Goal: Navigation & Orientation: Find specific page/section

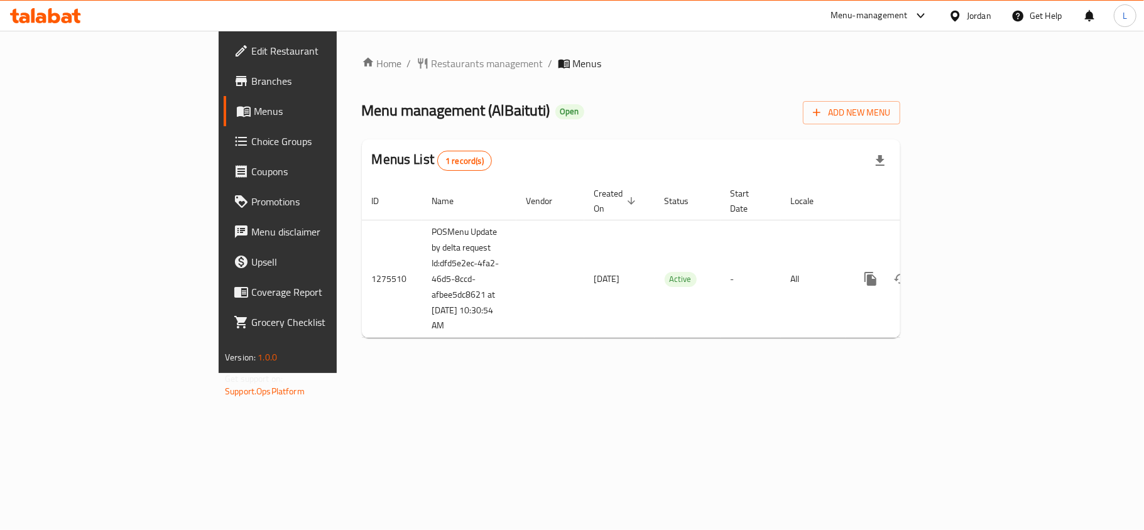
click at [251, 136] on span "Choice Groups" at bounding box center [325, 141] width 148 height 15
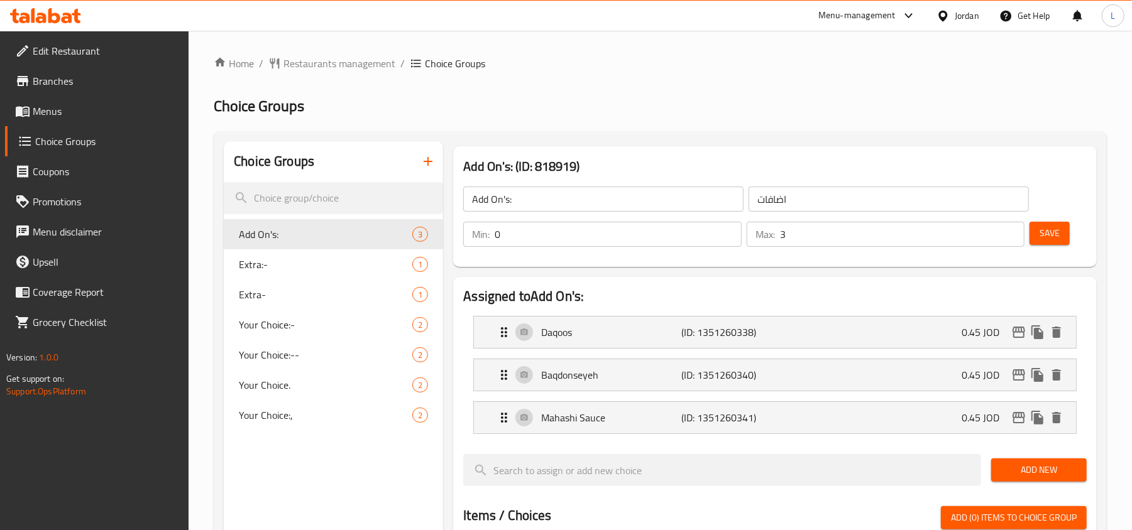
click at [102, 104] on span "Menus" at bounding box center [106, 111] width 146 height 15
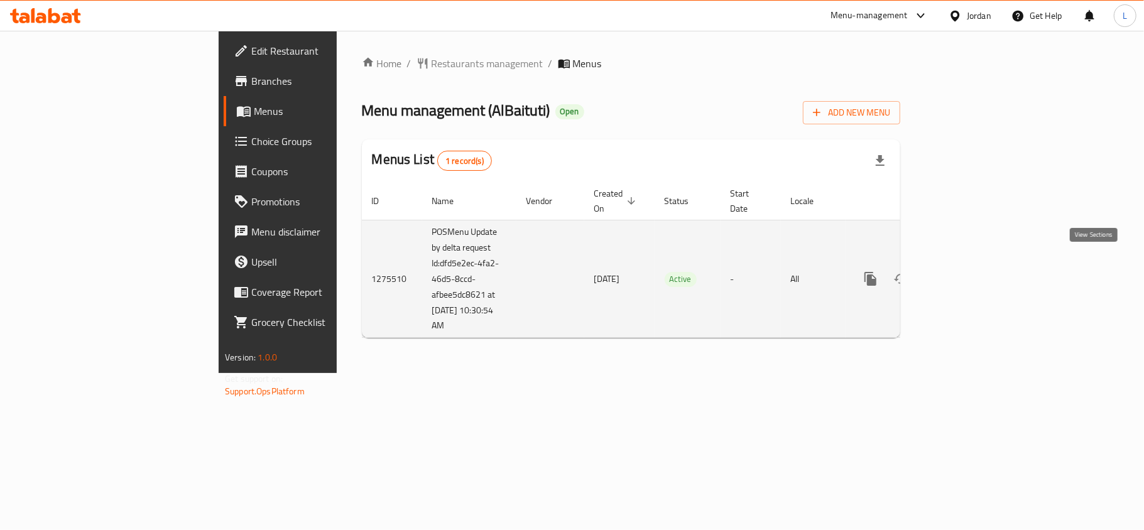
click at [969, 271] on icon "enhanced table" at bounding box center [961, 278] width 15 height 15
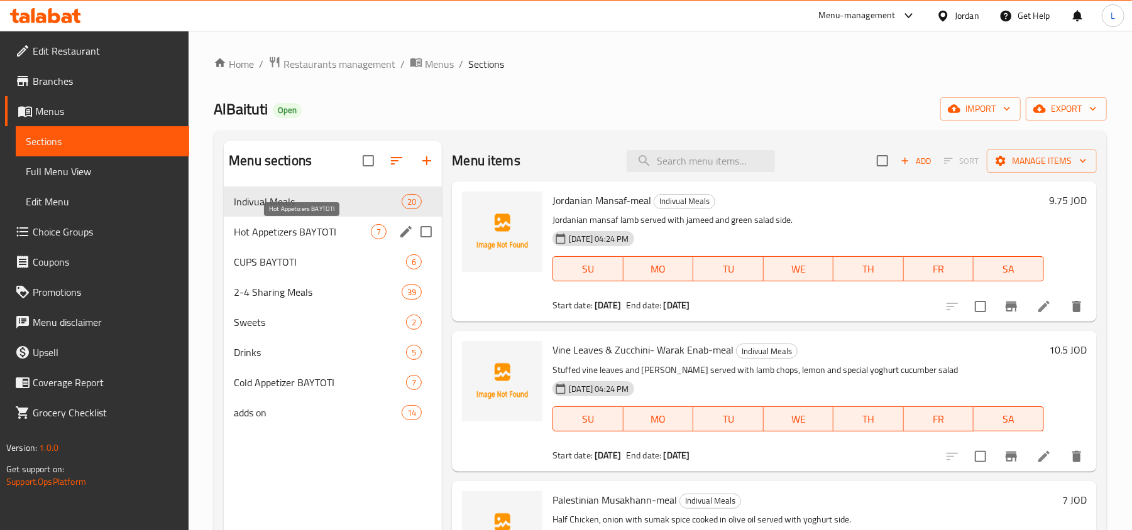
drag, startPoint x: 342, startPoint y: 227, endPoint x: 325, endPoint y: 269, distance: 44.8
click at [342, 227] on span "Hot Appetizers BAYTOTI" at bounding box center [302, 231] width 137 height 15
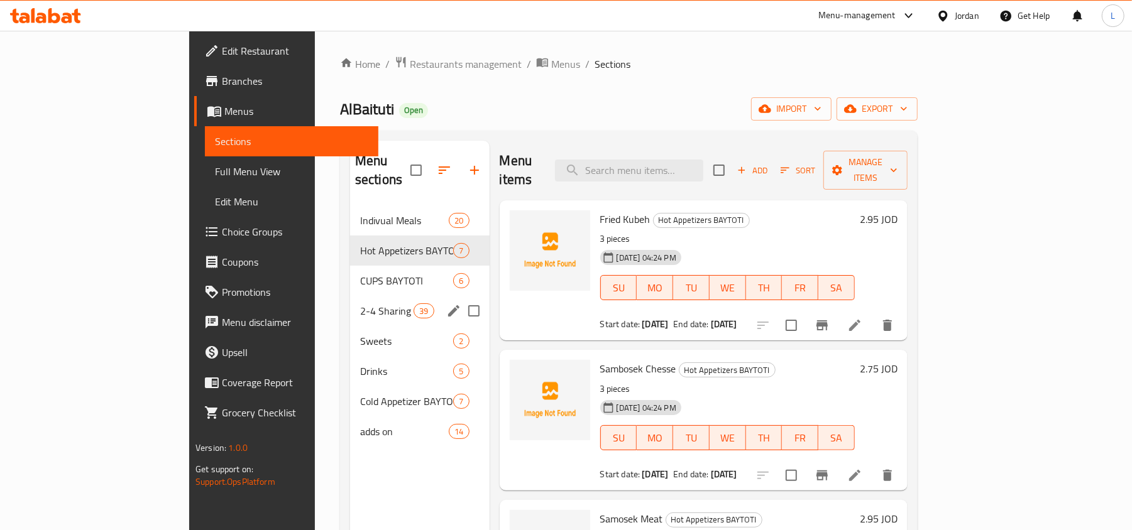
click at [350, 296] on div "2-4 Sharing Meals 39" at bounding box center [419, 311] width 139 height 30
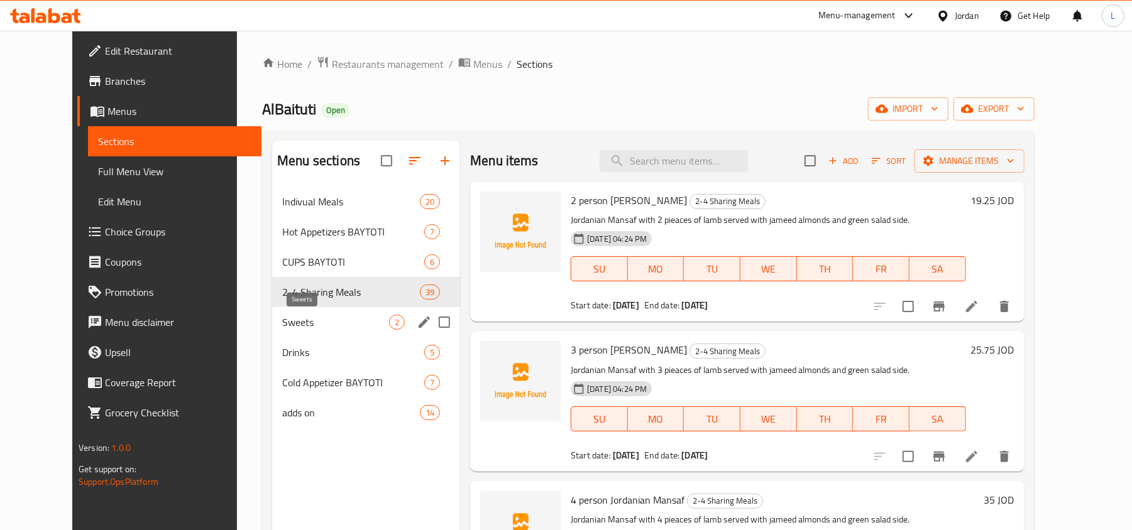
click at [323, 325] on span "Sweets" at bounding box center [335, 322] width 107 height 15
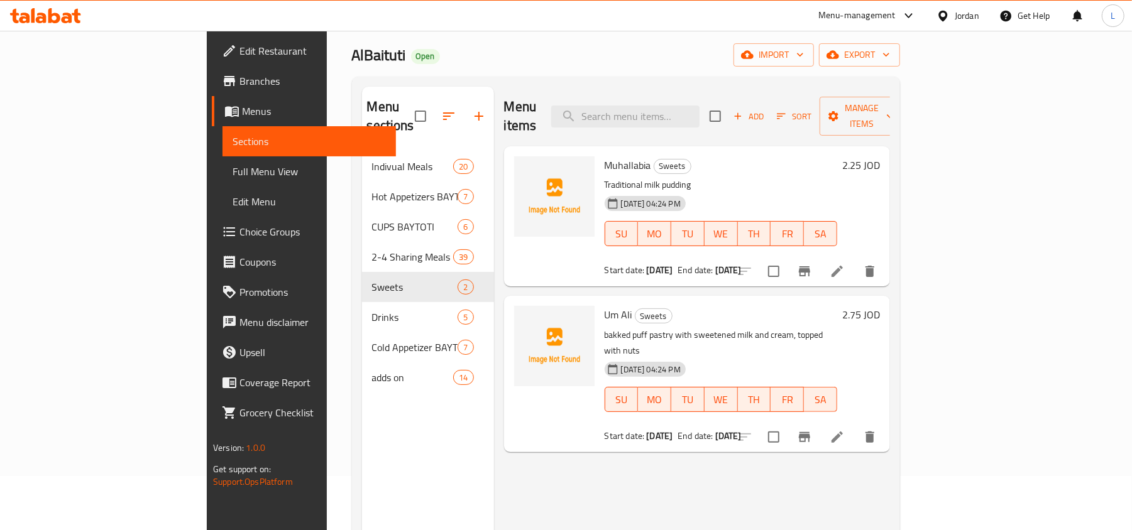
scroll to position [84, 0]
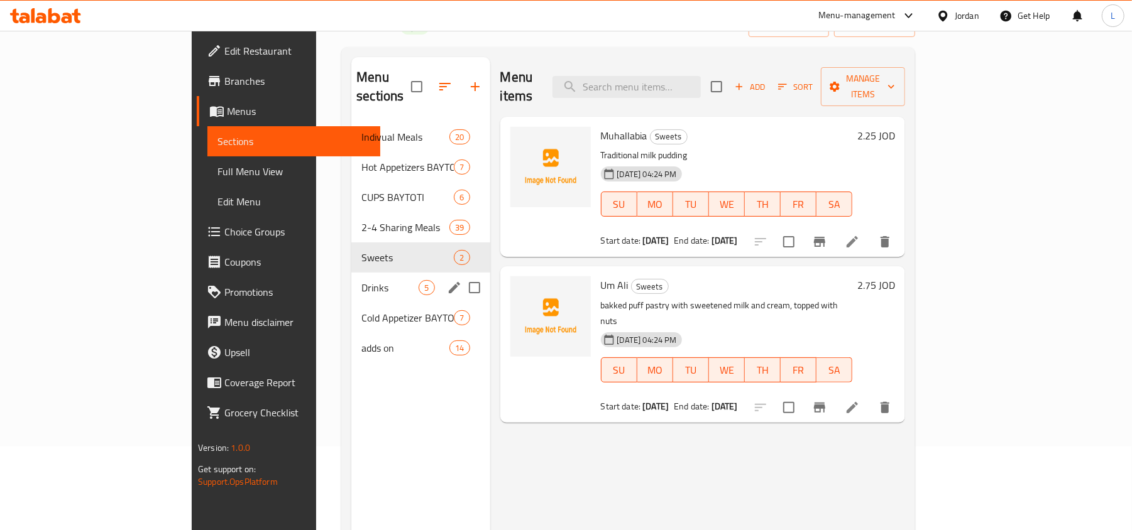
click at [351, 273] on div "Drinks 5" at bounding box center [420, 288] width 138 height 30
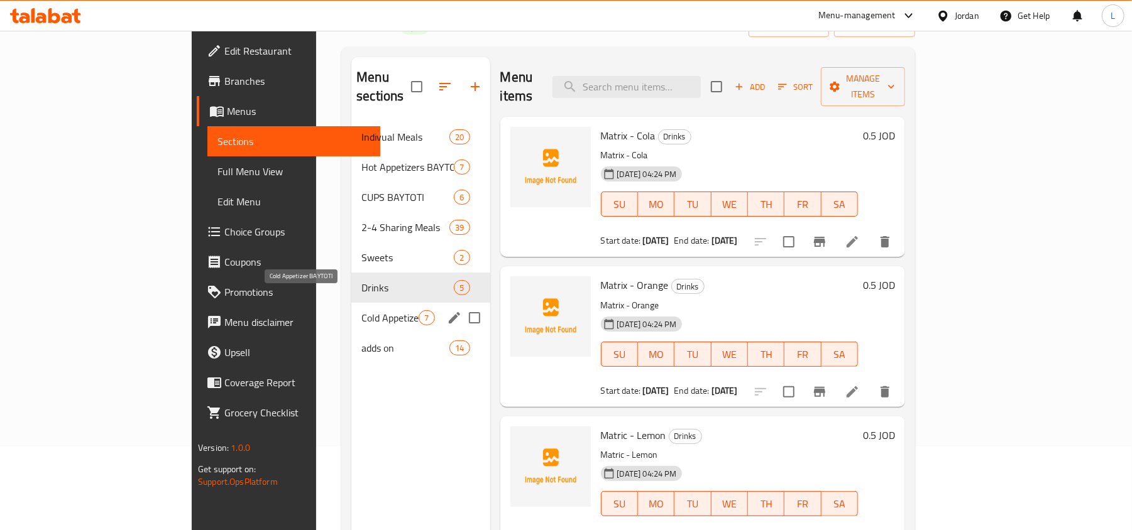
click at [361, 310] on span "Cold Appetizer BAYTOTI" at bounding box center [389, 317] width 57 height 15
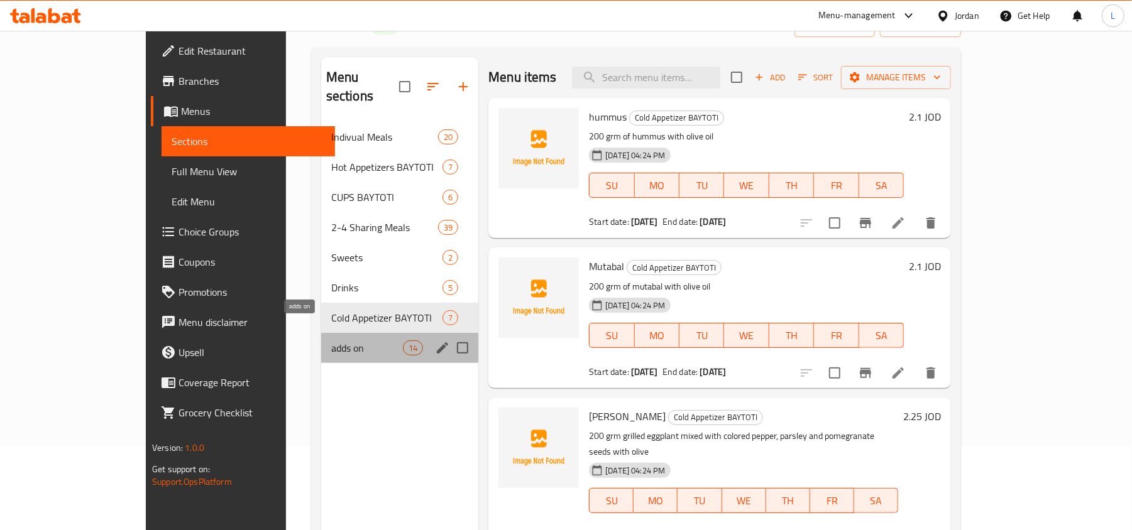
click at [331, 341] on span "adds on" at bounding box center [367, 348] width 72 height 15
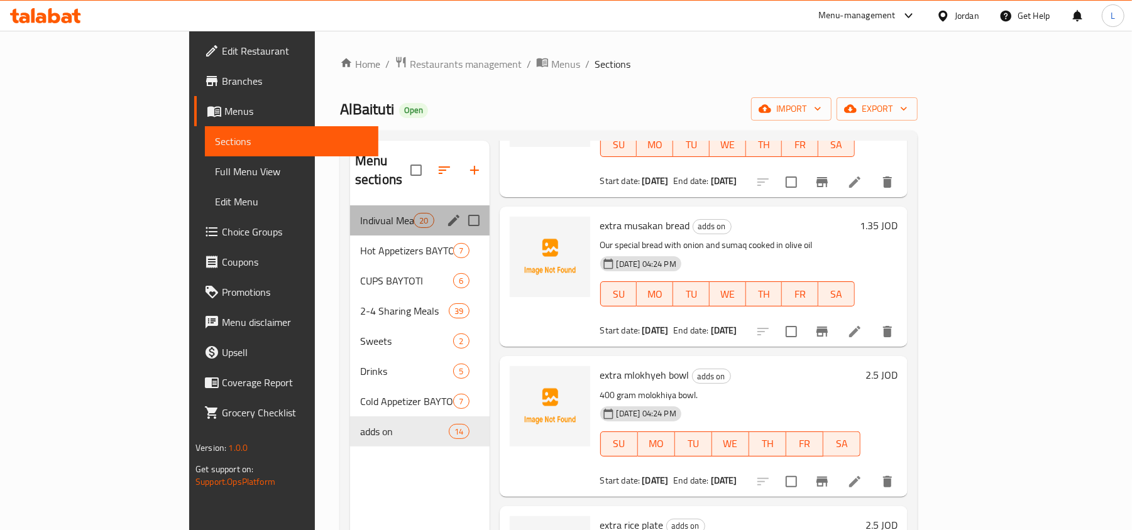
click at [350, 210] on div "Indivual Meals 20" at bounding box center [419, 220] width 139 height 30
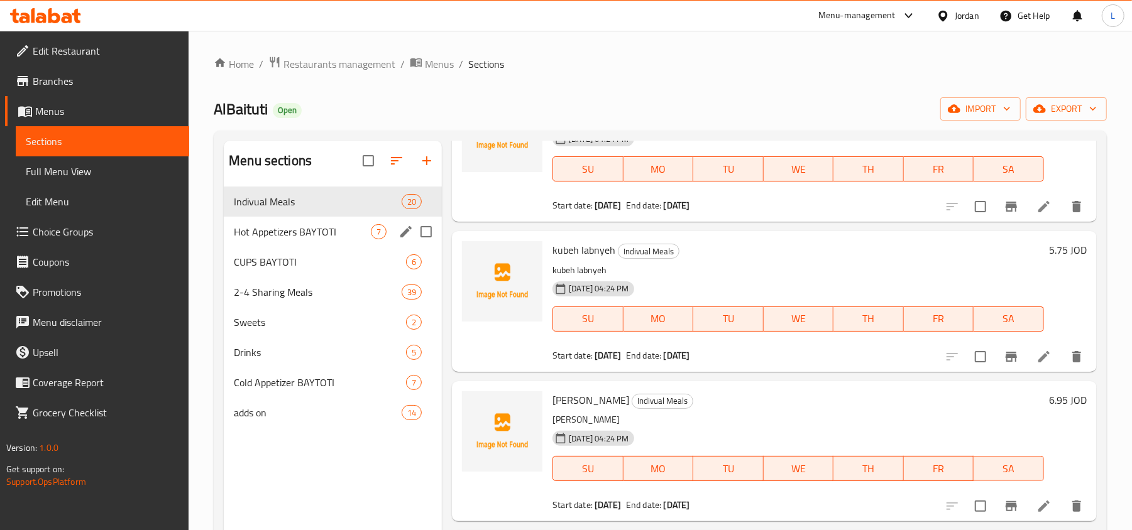
click at [309, 219] on div "Hot Appetizers BAYTOTI 7" at bounding box center [333, 232] width 218 height 30
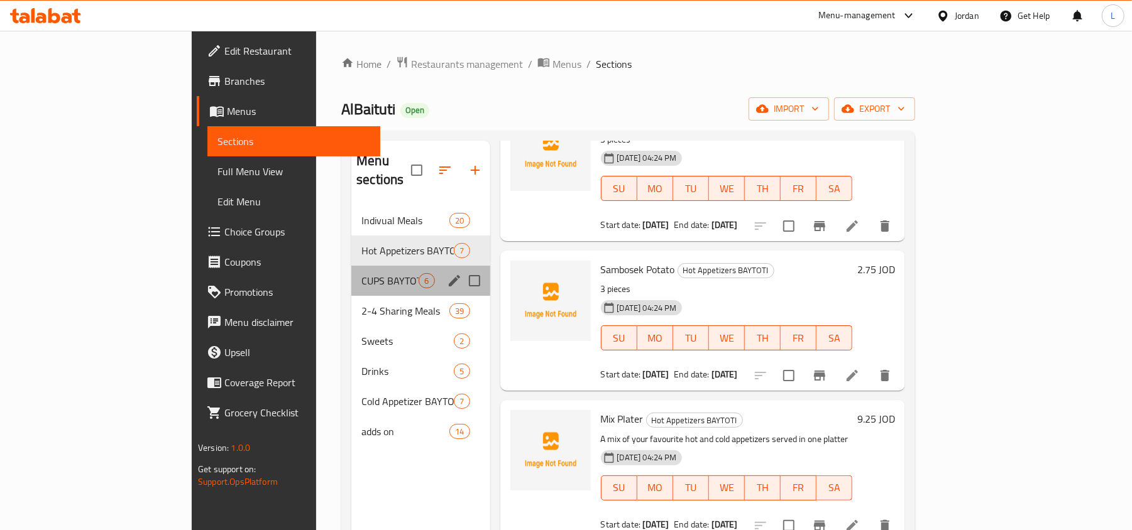
click at [361, 273] on span "CUPS BAYTOTI" at bounding box center [389, 280] width 57 height 15
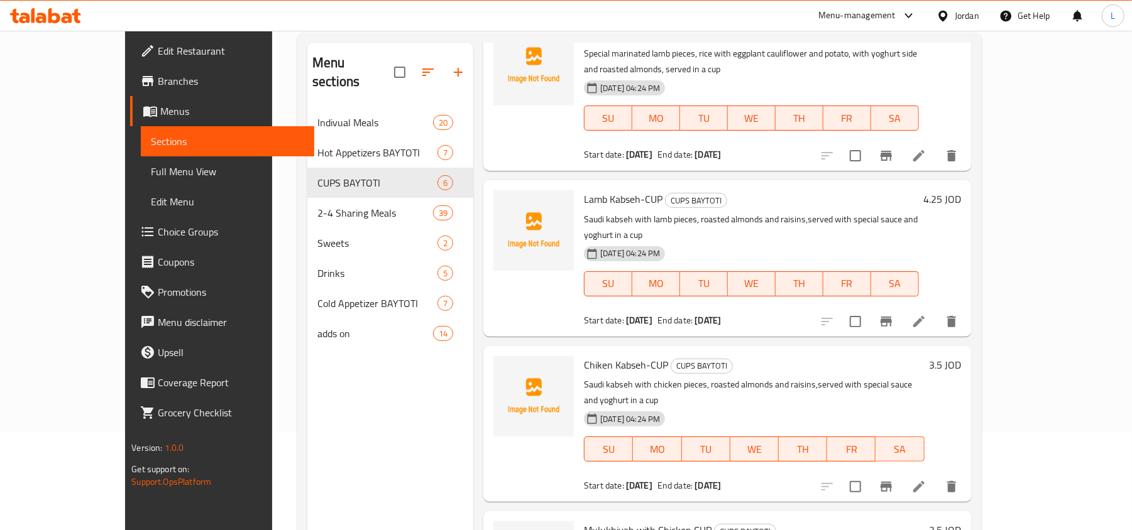
scroll to position [177, 0]
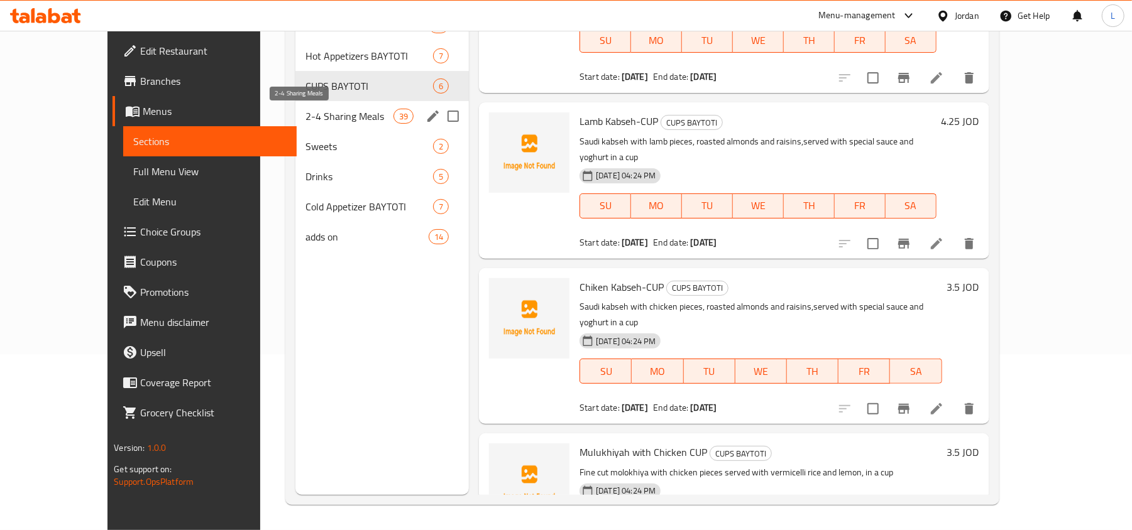
click at [305, 116] on span "2-4 Sharing Meals" at bounding box center [349, 116] width 88 height 15
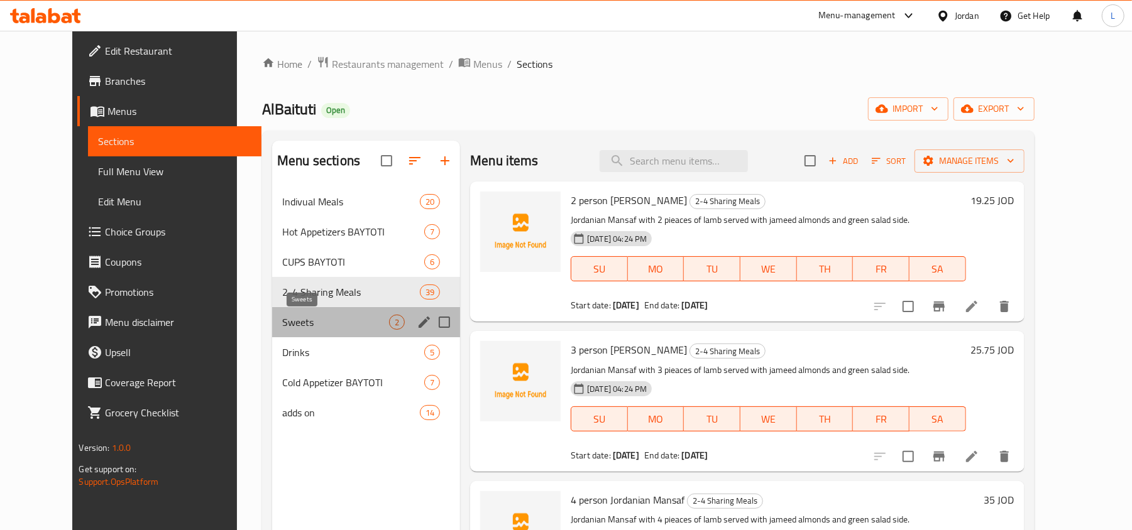
click at [282, 327] on span "Sweets" at bounding box center [335, 322] width 107 height 15
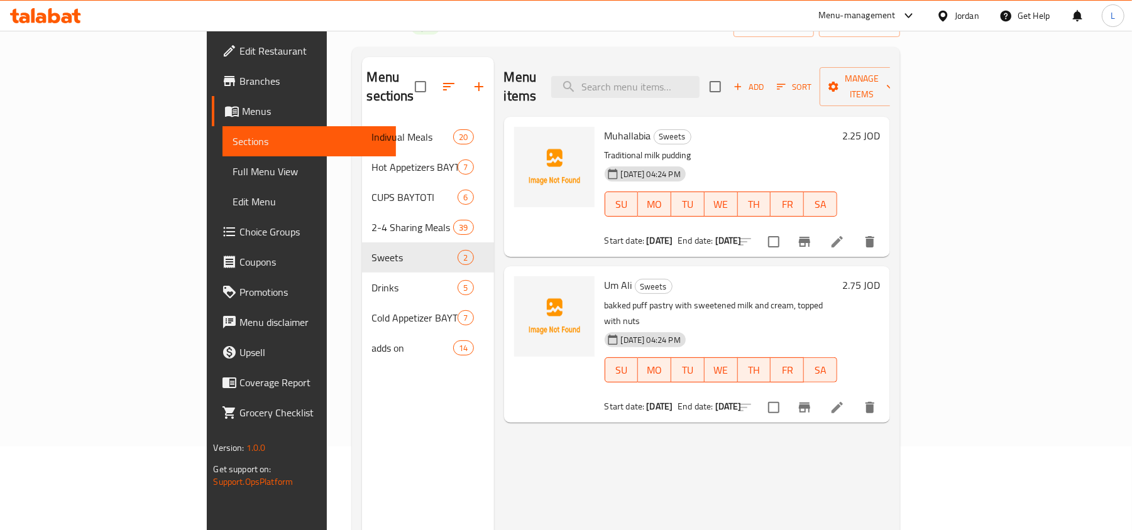
scroll to position [177, 0]
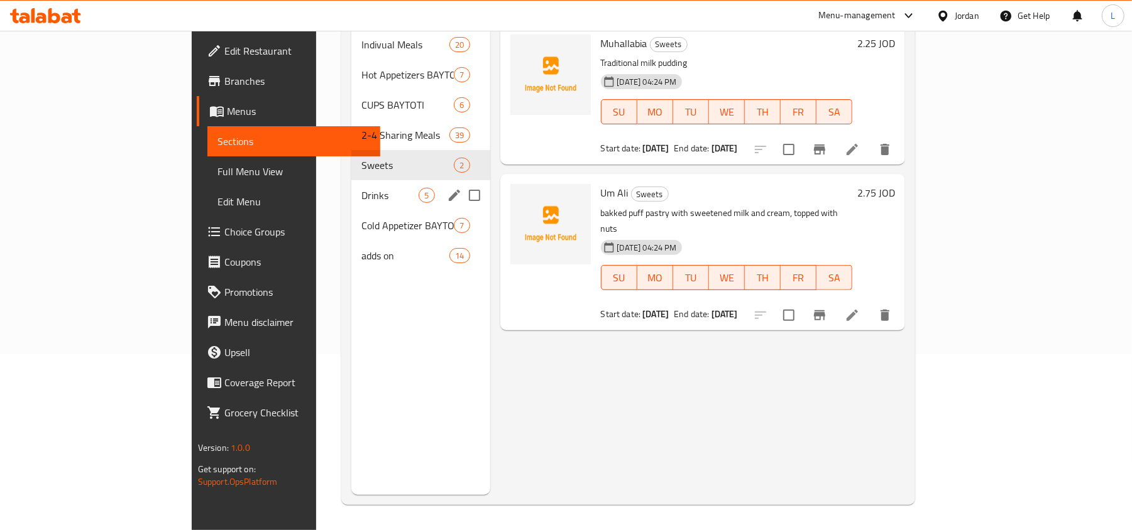
click at [361, 188] on span "Drinks" at bounding box center [389, 195] width 57 height 15
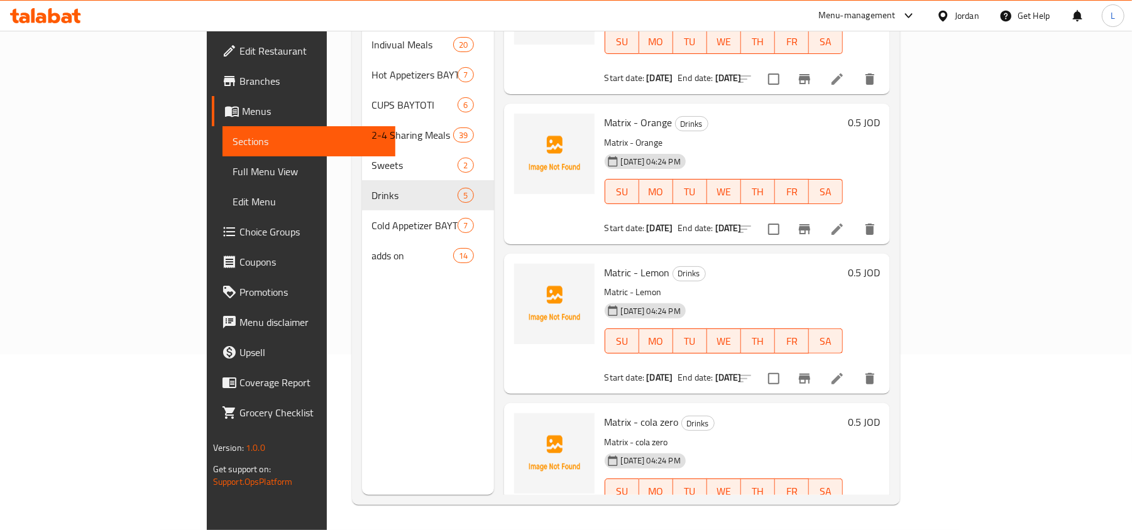
scroll to position [250, 0]
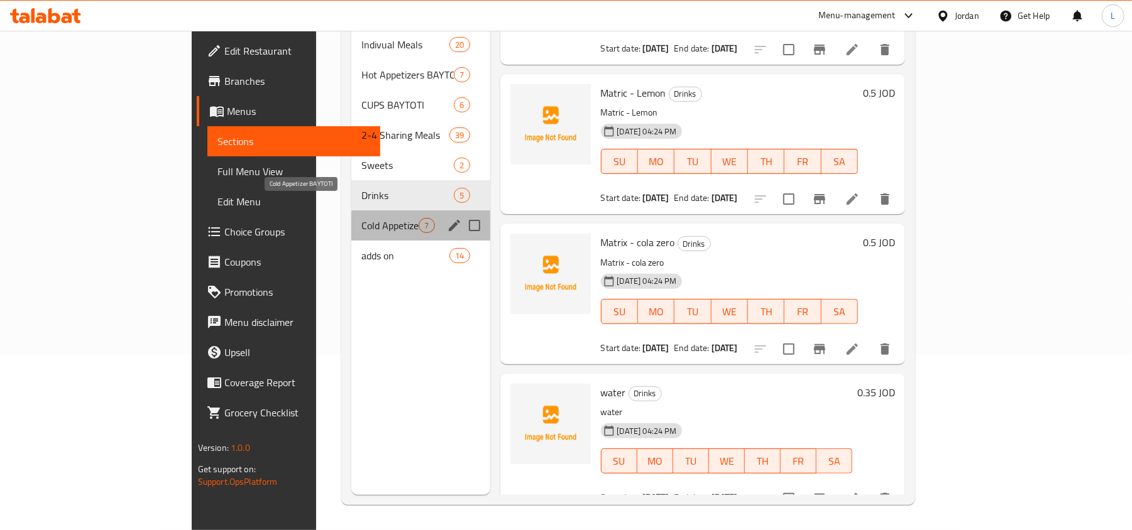
click at [361, 218] on span "Cold Appetizer BAYTOTI" at bounding box center [389, 225] width 57 height 15
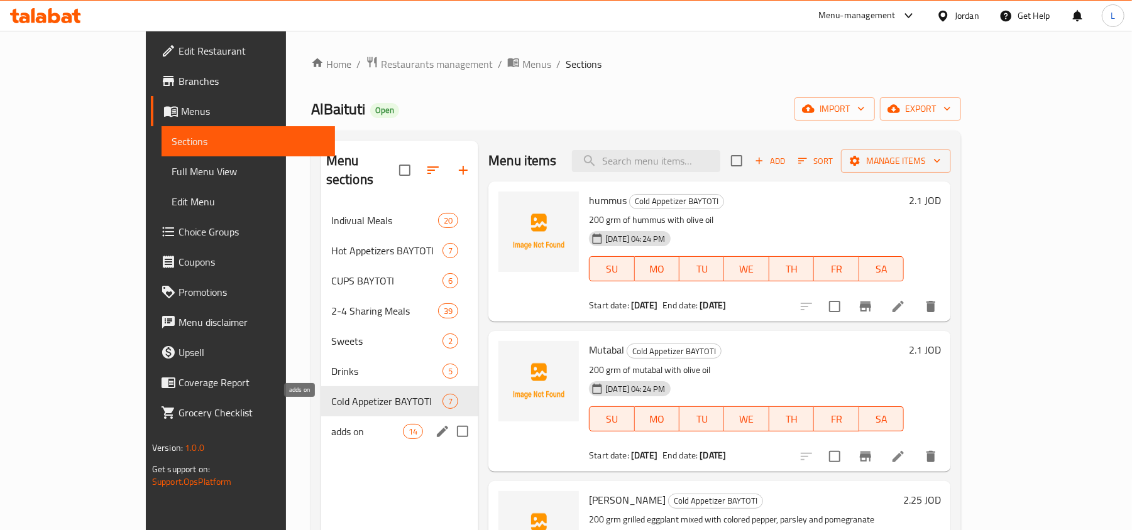
click at [331, 424] on span "adds on" at bounding box center [367, 431] width 72 height 15
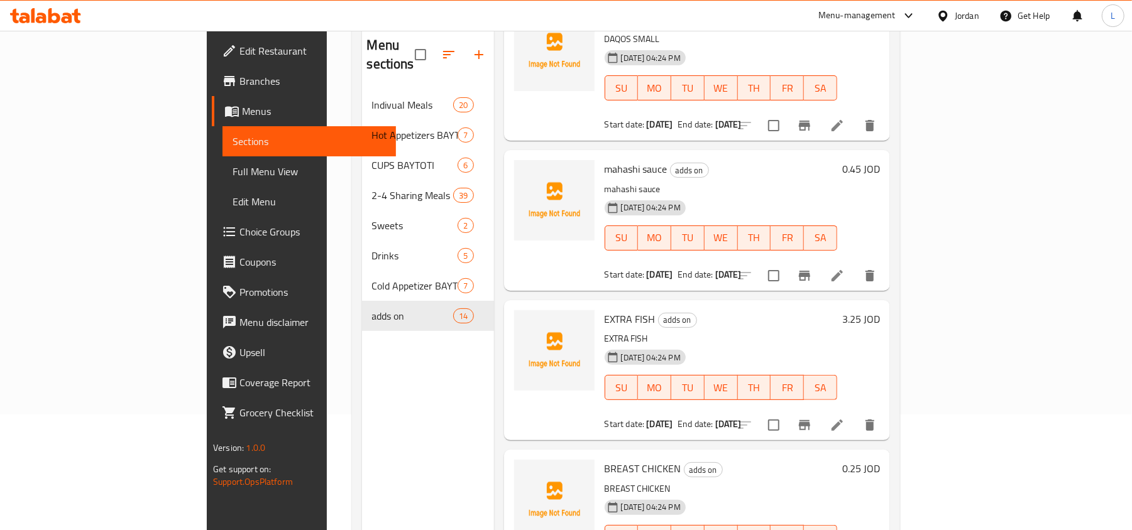
scroll to position [177, 0]
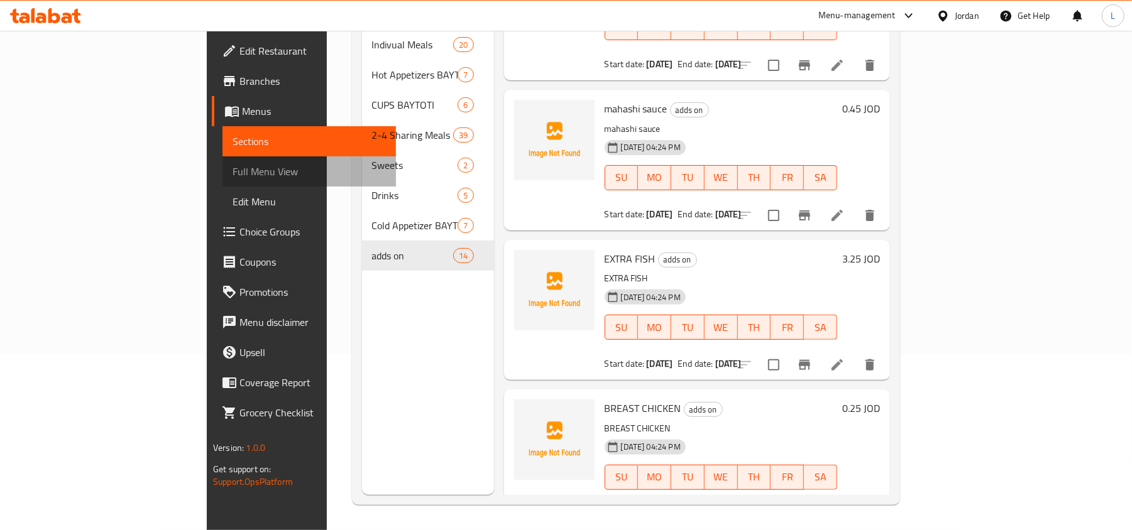
click at [232, 169] on span "Full Menu View" at bounding box center [308, 171] width 153 height 15
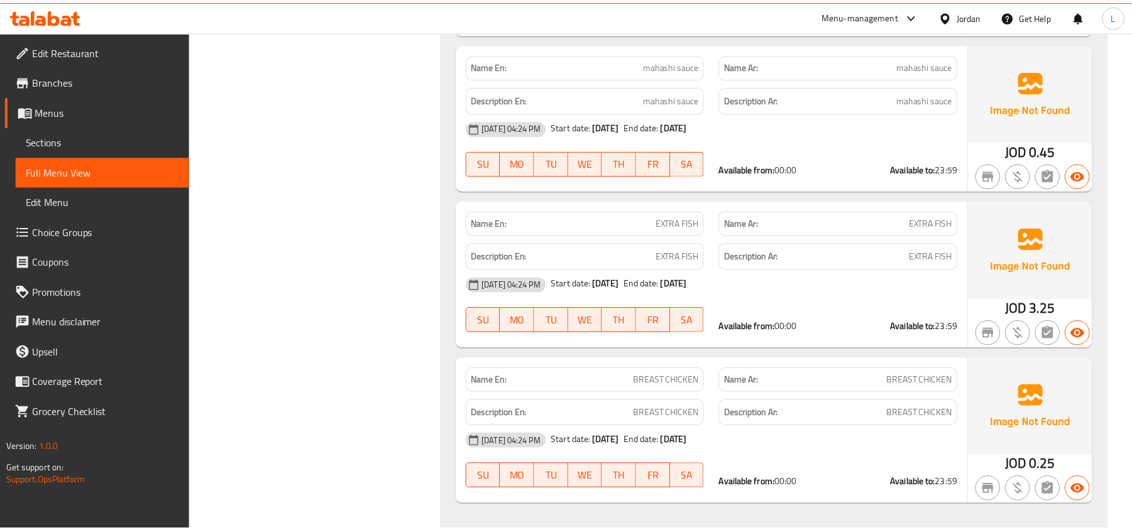
scroll to position [177, 0]
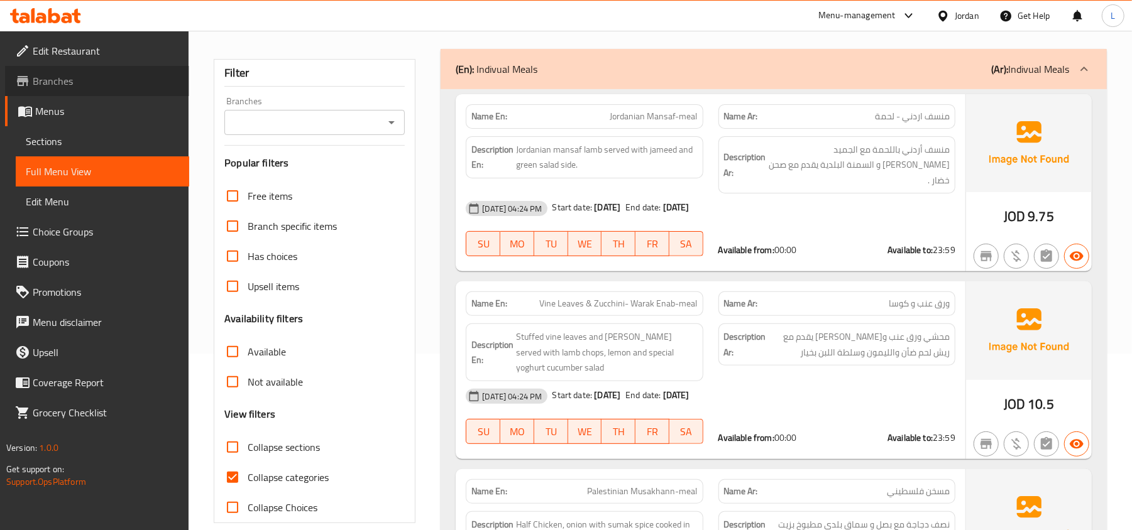
click at [50, 81] on span "Branches" at bounding box center [106, 81] width 146 height 15
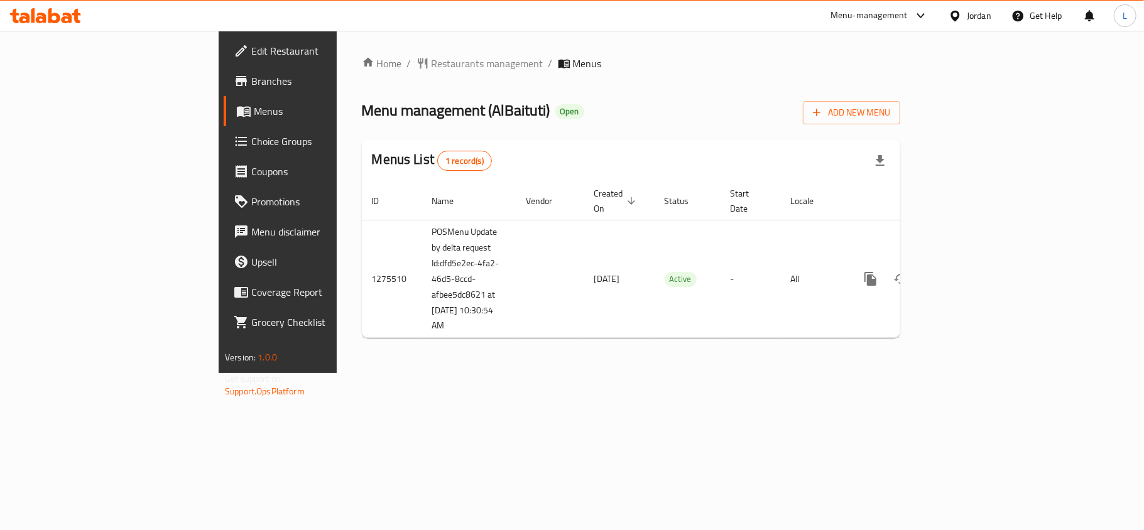
click at [251, 84] on span "Branches" at bounding box center [325, 81] width 148 height 15
